Goal: Information Seeking & Learning: Learn about a topic

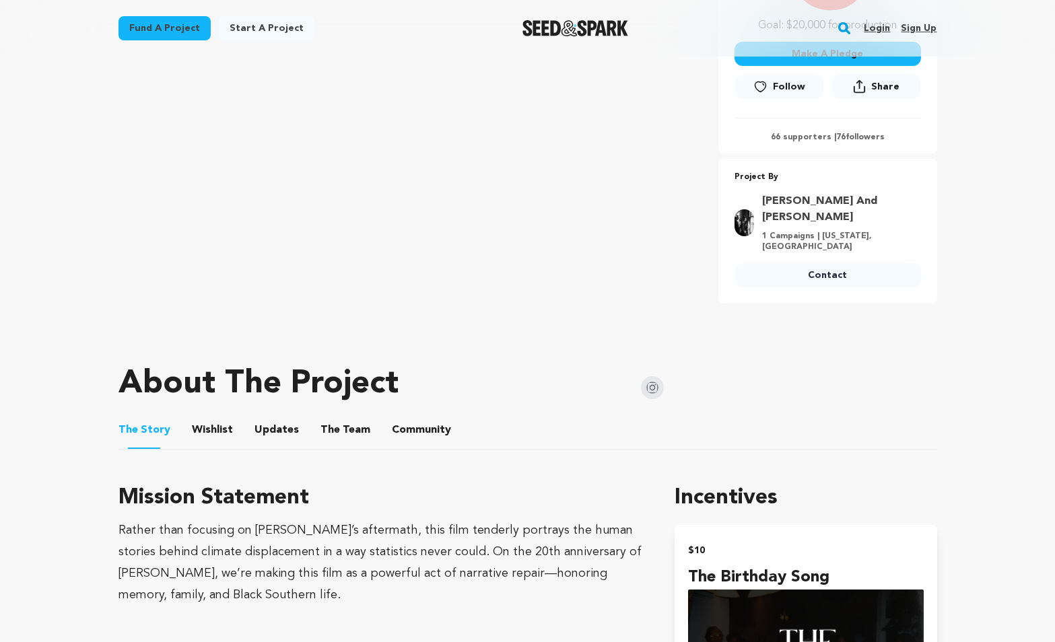
scroll to position [475, 0]
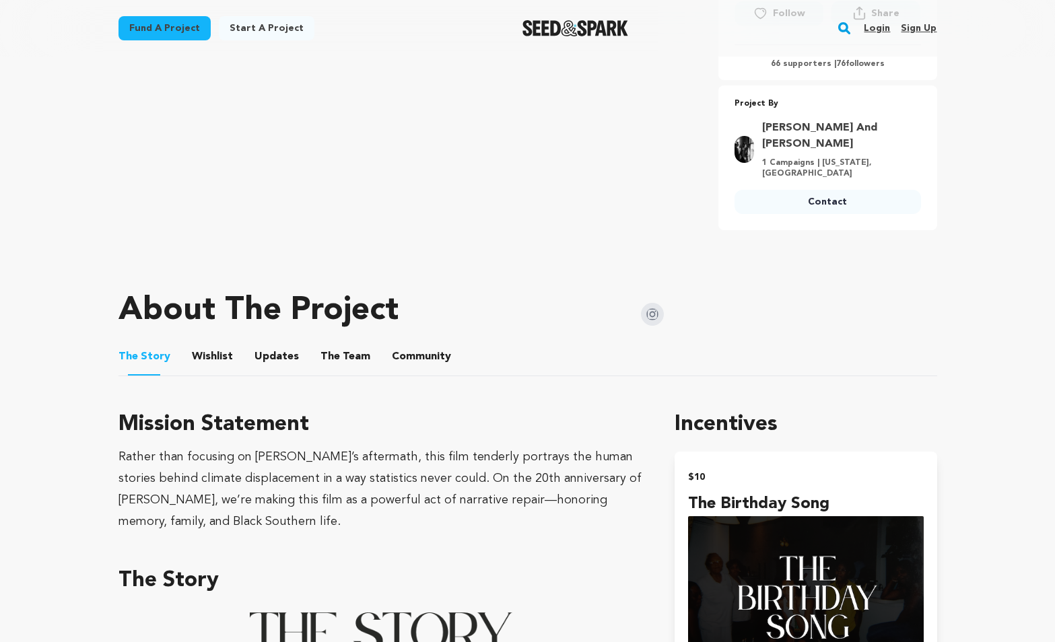
click at [418, 343] on button "Community" at bounding box center [421, 359] width 32 height 32
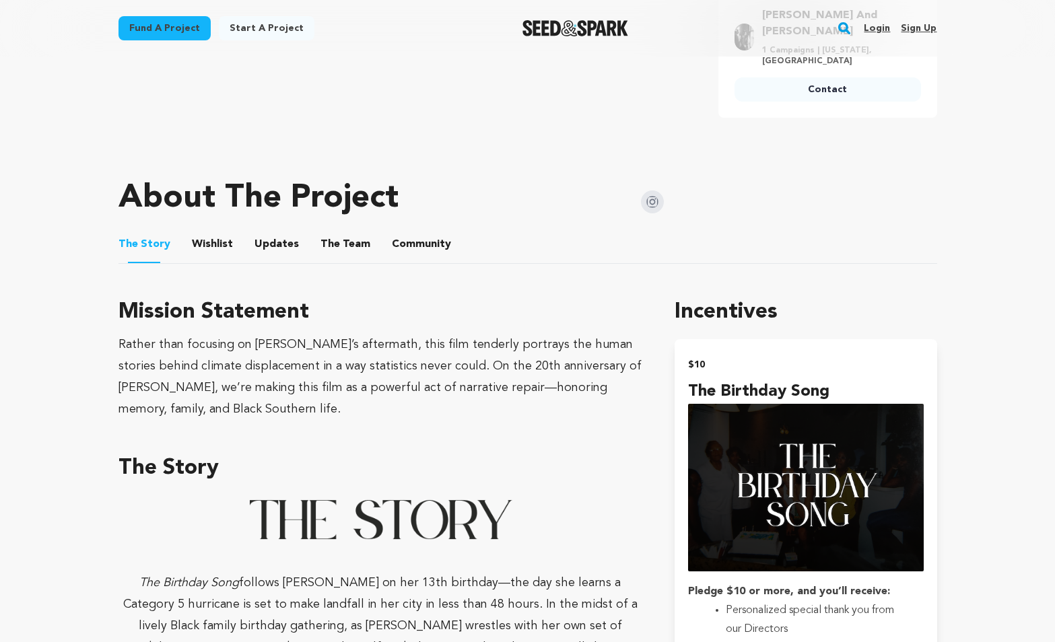
scroll to position [586, 0]
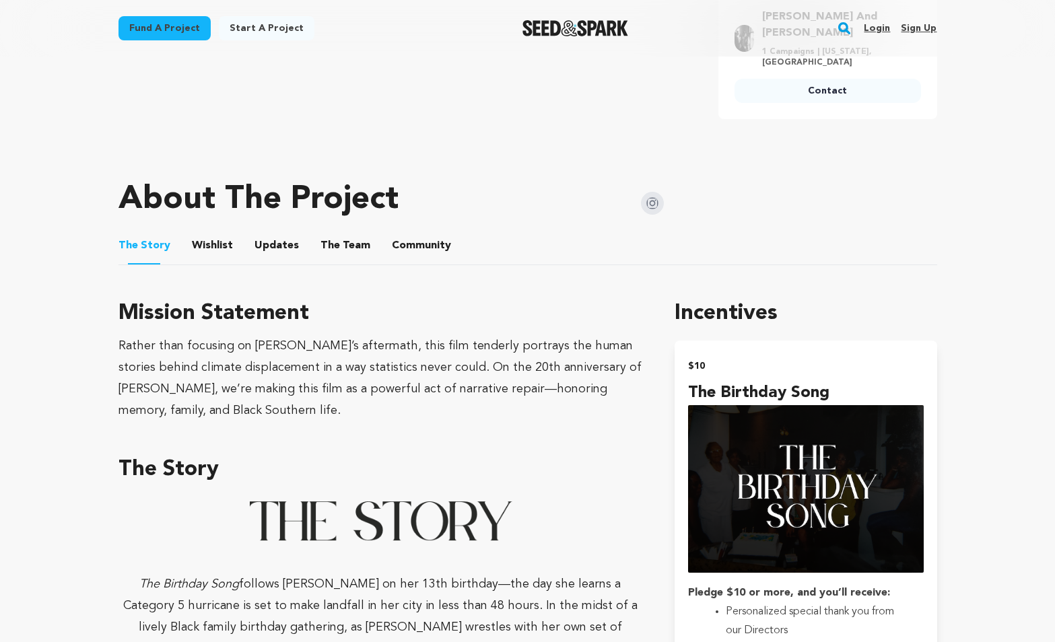
click at [416, 240] on button "Community" at bounding box center [421, 248] width 32 height 32
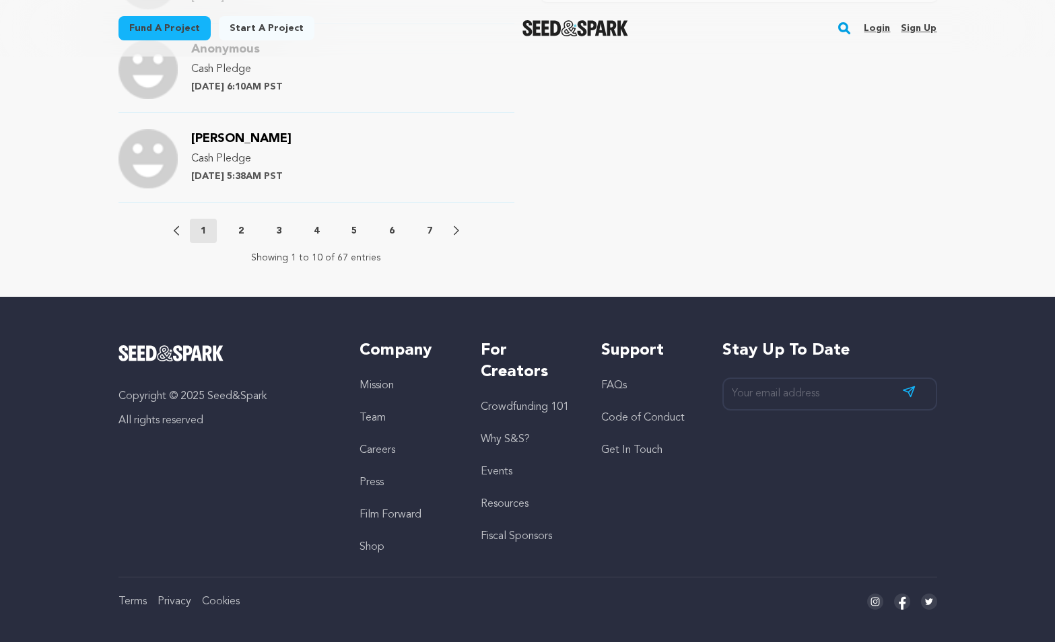
scroll to position [1605, 0]
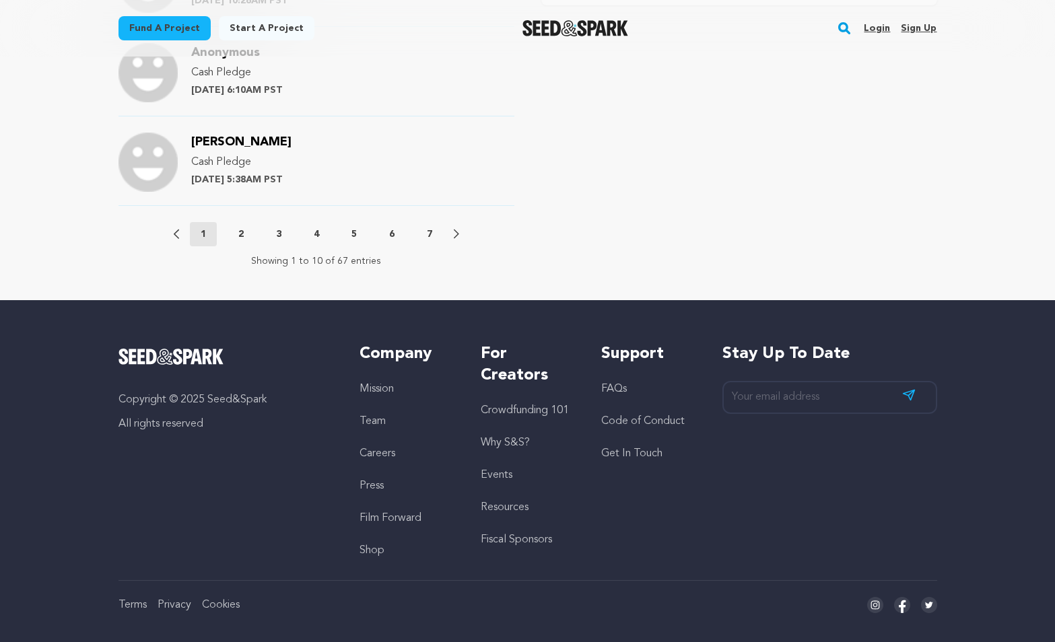
click at [426, 228] on button "7" at bounding box center [429, 234] width 27 height 13
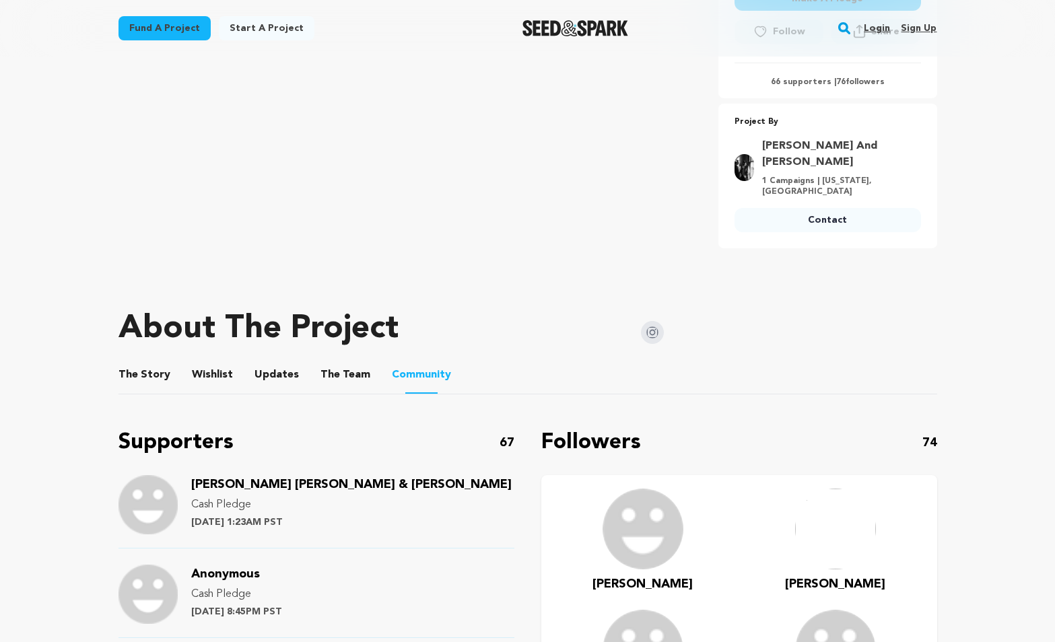
scroll to position [458, 0]
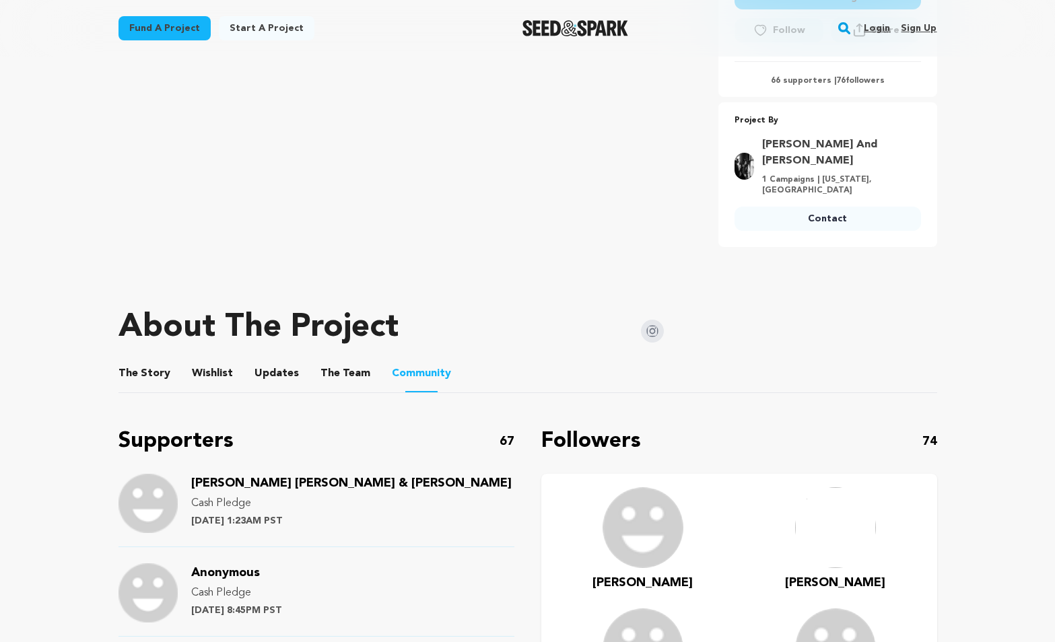
click at [153, 364] on button "The Story" at bounding box center [144, 376] width 32 height 32
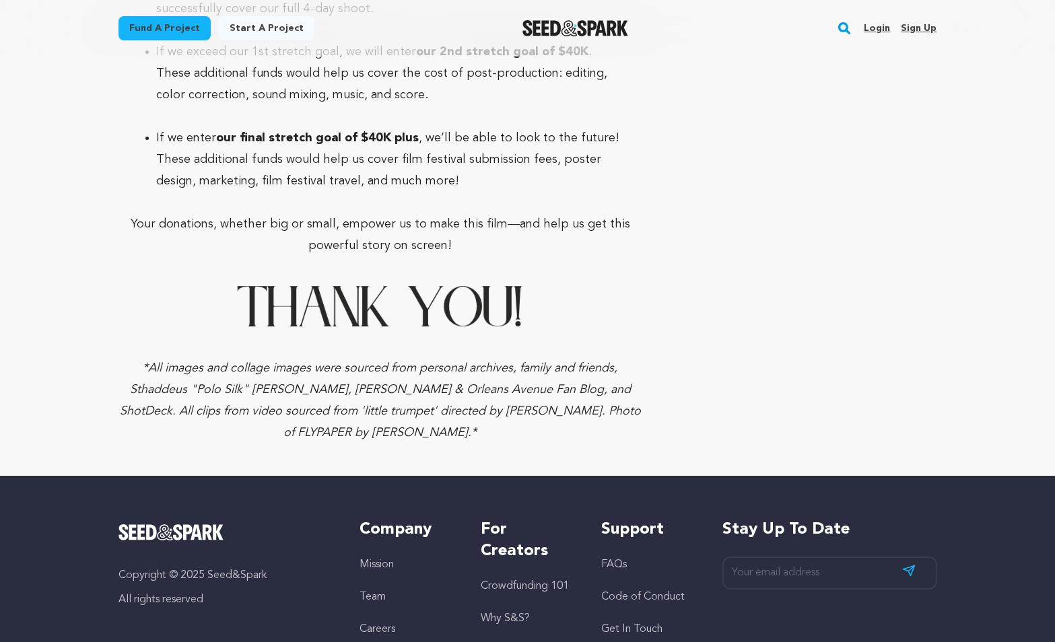
scroll to position [6528, 0]
